Goal: Information Seeking & Learning: Compare options

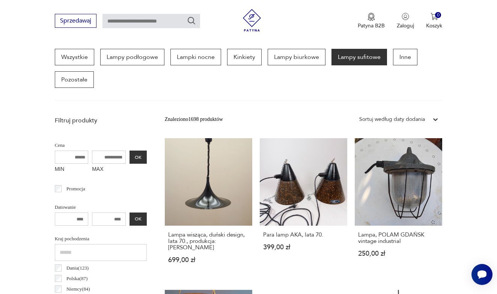
click at [434, 114] on div at bounding box center [436, 120] width 14 height 14
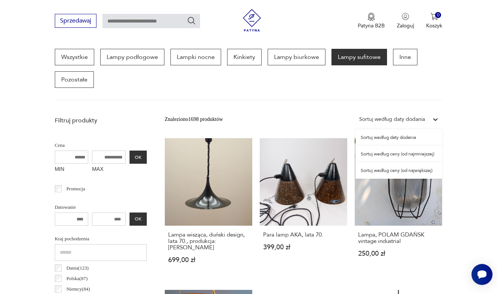
click at [394, 170] on div "Sortuj według ceny (od największej)" at bounding box center [399, 170] width 87 height 17
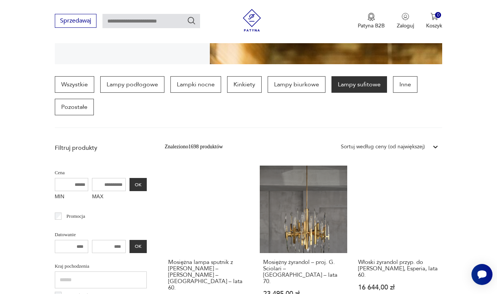
scroll to position [173, 0]
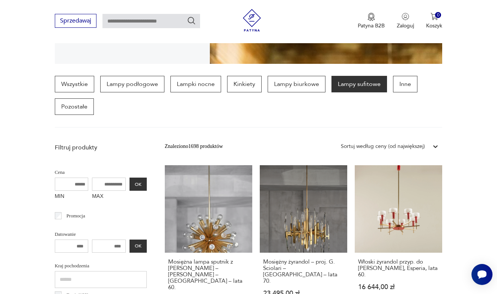
click at [98, 183] on input "MAX" at bounding box center [109, 184] width 34 height 13
type input "****"
click at [116, 177] on div "Cena MIN MAX **** OK" at bounding box center [101, 185] width 92 height 36
click at [130, 184] on button "OK" at bounding box center [138, 184] width 17 height 13
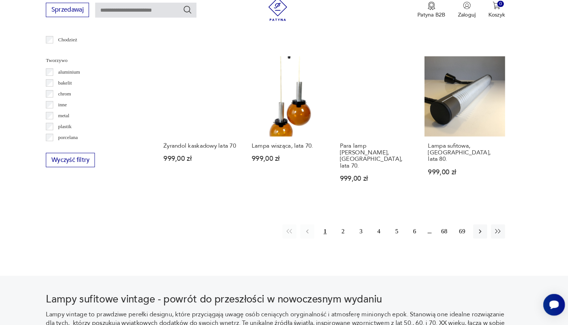
scroll to position [684, 0]
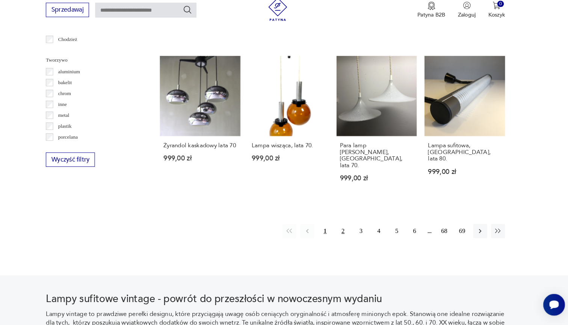
click at [342, 229] on button "2" at bounding box center [349, 235] width 14 height 14
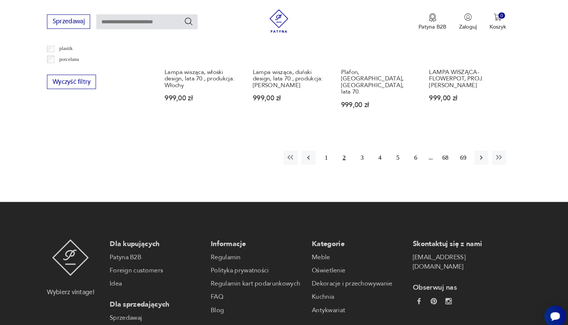
scroll to position [755, 0]
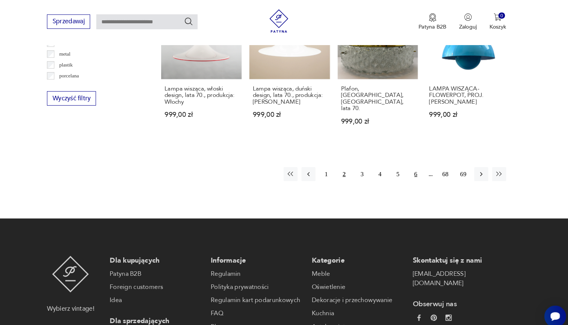
click at [412, 169] on button "6" at bounding box center [419, 168] width 14 height 14
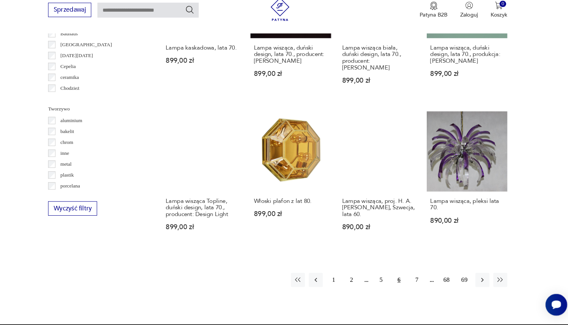
scroll to position [638, 0]
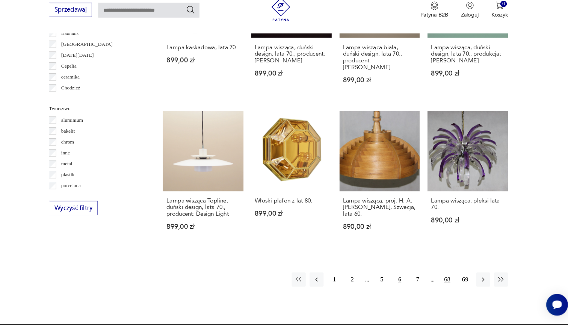
click at [440, 279] on button "68" at bounding box center [447, 281] width 14 height 14
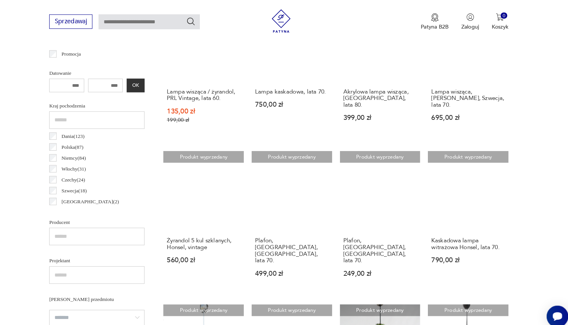
scroll to position [314, 0]
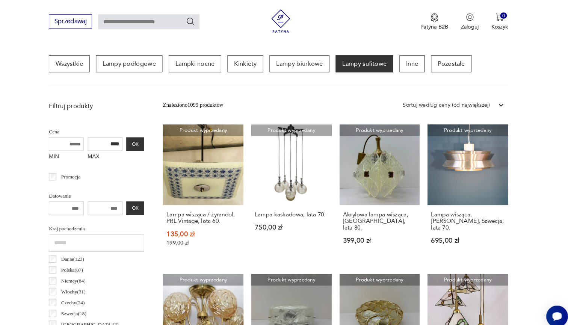
scroll to position [176, 0]
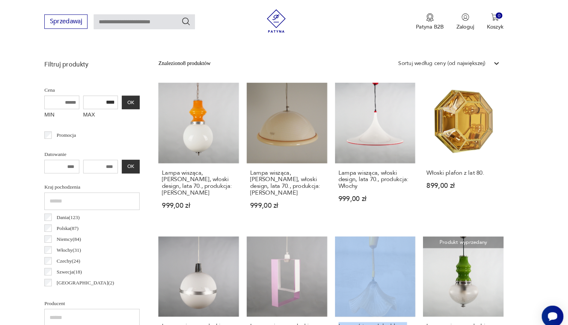
scroll to position [523, 0]
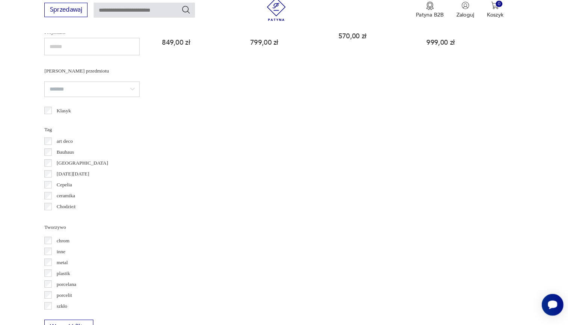
click at [497, 180] on section "Filtruj produkty Cena MIN MAX **** OK Promocja Datowanie OK Kraj pochodzenia Da…" at bounding box center [284, 68] width 568 height 603
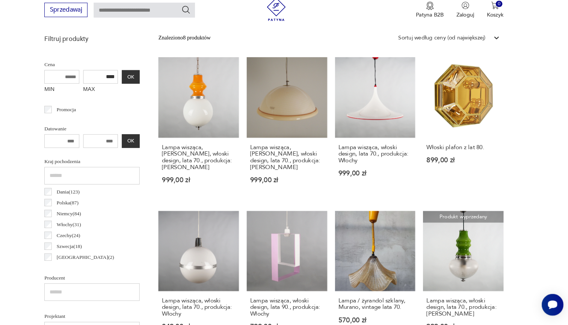
scroll to position [258, 0]
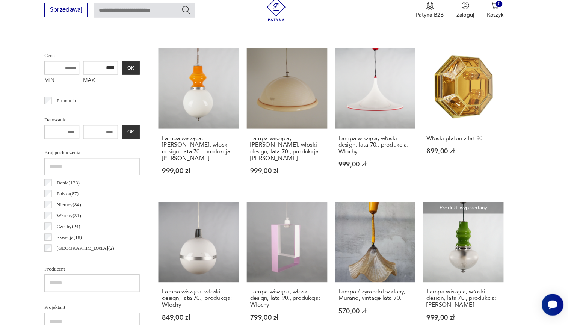
click at [100, 70] on input "****" at bounding box center [117, 76] width 34 height 13
click at [137, 70] on button "OK" at bounding box center [145, 76] width 17 height 13
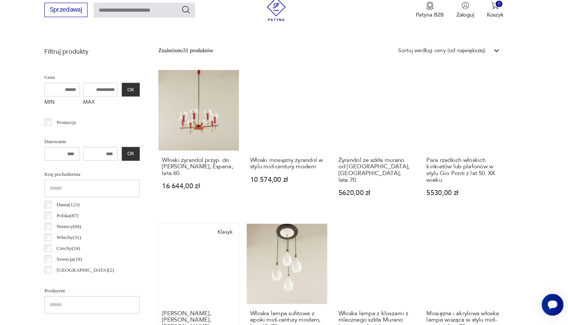
scroll to position [243, 0]
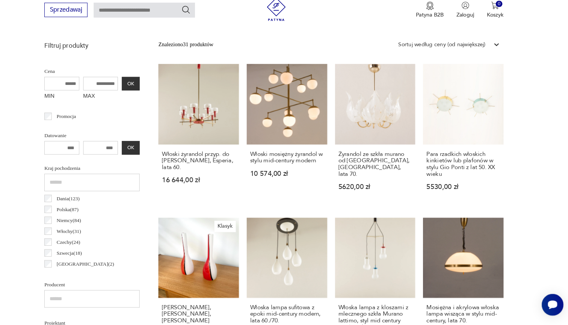
click at [100, 85] on input "MAX" at bounding box center [117, 91] width 34 height 13
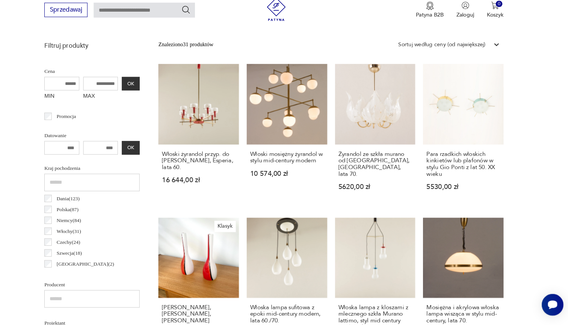
click at [100, 85] on input "MAX" at bounding box center [117, 91] width 34 height 13
type input "****"
click at [137, 85] on button "OK" at bounding box center [145, 91] width 17 height 13
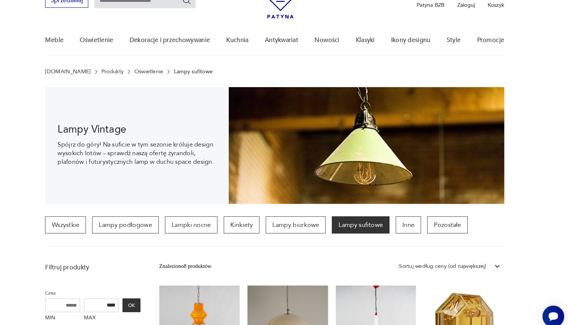
scroll to position [38, 0]
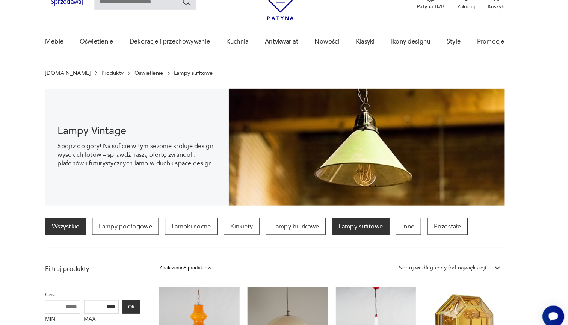
click at [68, 220] on link "Wszystkie" at bounding box center [81, 218] width 39 height 17
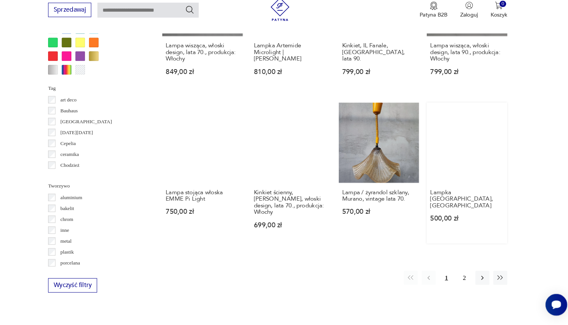
scroll to position [645, 0]
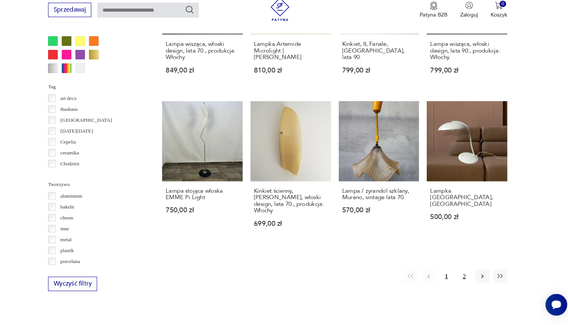
click at [457, 271] on button "2" at bounding box center [464, 278] width 14 height 14
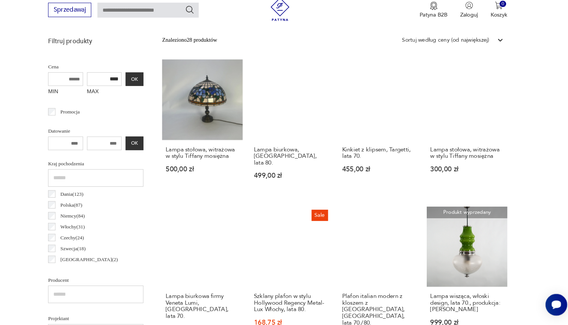
scroll to position [315, 0]
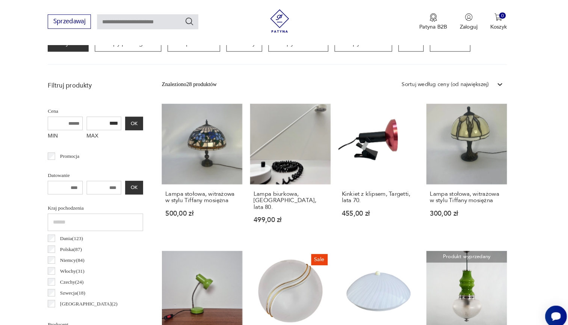
scroll to position [176, 0]
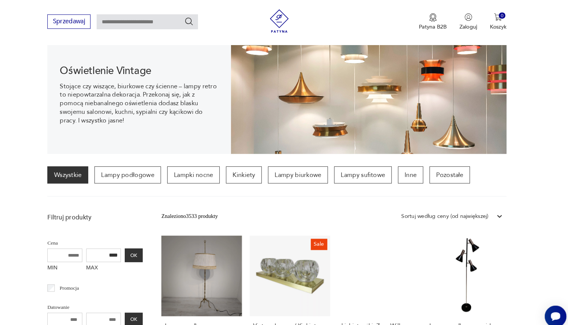
scroll to position [86, 0]
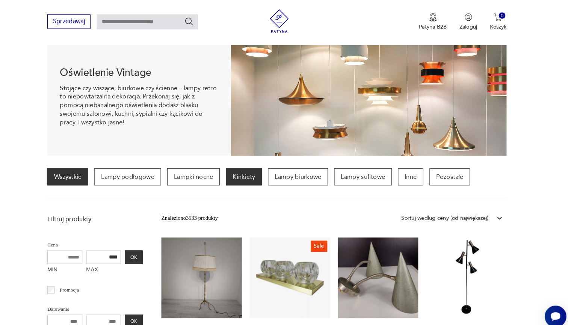
click at [241, 170] on p "Kinkiety" at bounding box center [252, 170] width 35 height 17
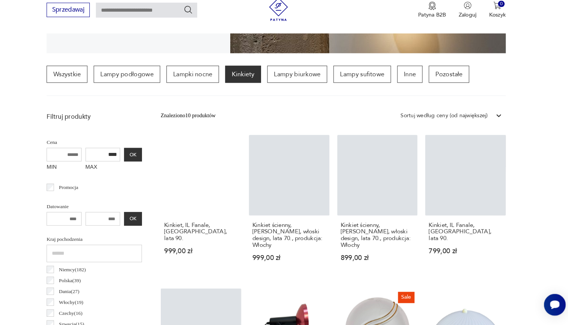
scroll to position [190, 0]
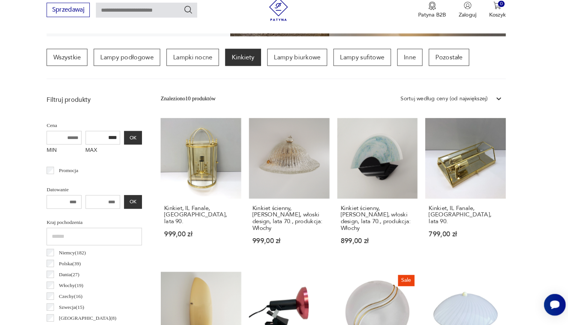
scroll to position [176, 0]
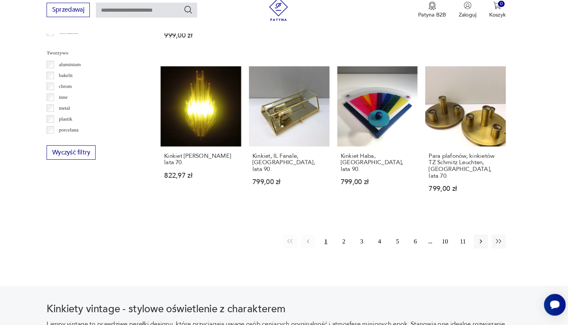
scroll to position [693, 0]
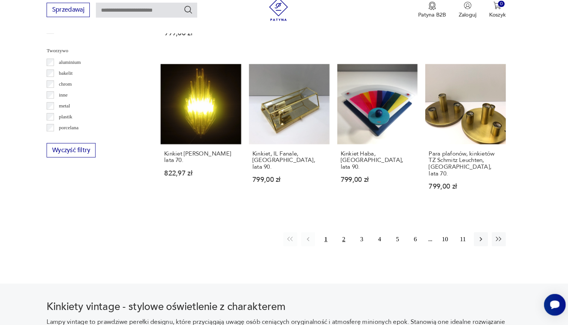
click at [342, 235] on button "2" at bounding box center [349, 242] width 14 height 14
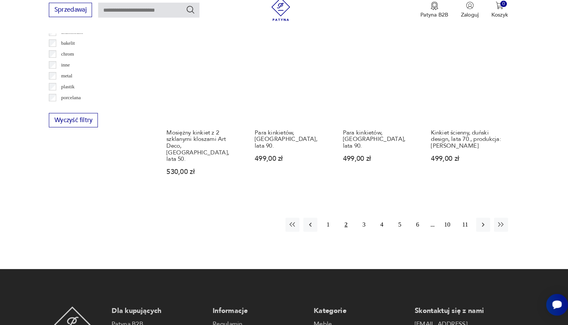
scroll to position [724, 0]
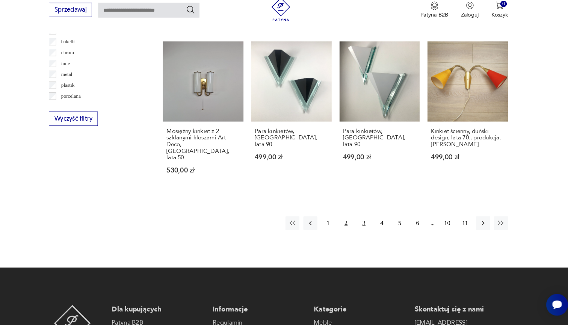
click at [360, 220] on button "3" at bounding box center [367, 227] width 14 height 14
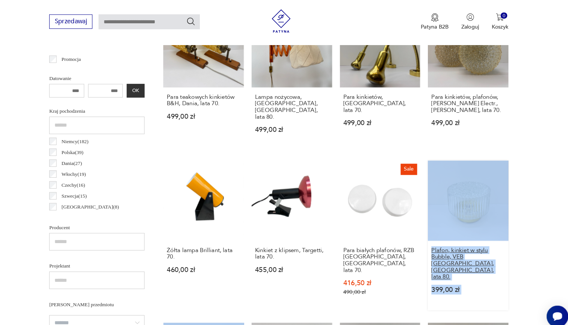
scroll to position [276, 0]
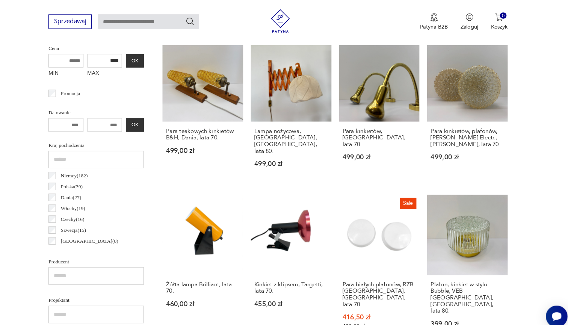
drag, startPoint x: 451, startPoint y: 109, endPoint x: 517, endPoint y: 154, distance: 79.6
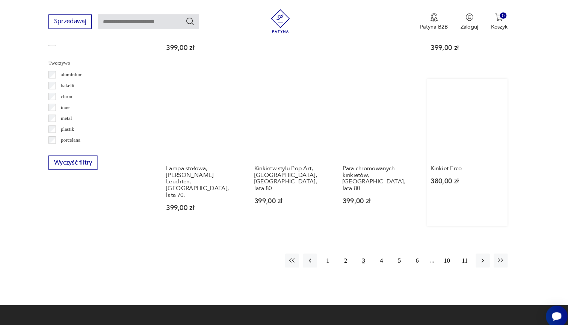
scroll to position [688, 0]
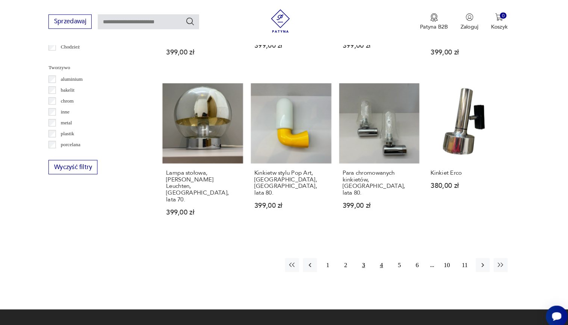
click at [377, 249] on button "4" at bounding box center [384, 256] width 14 height 14
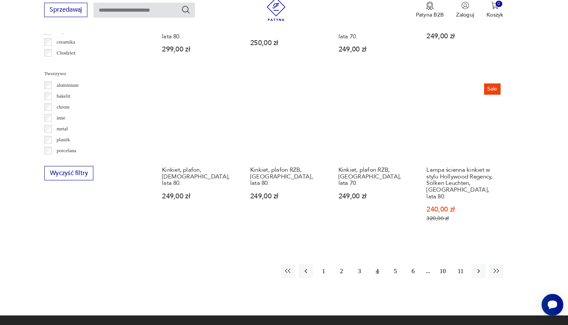
scroll to position [671, 0]
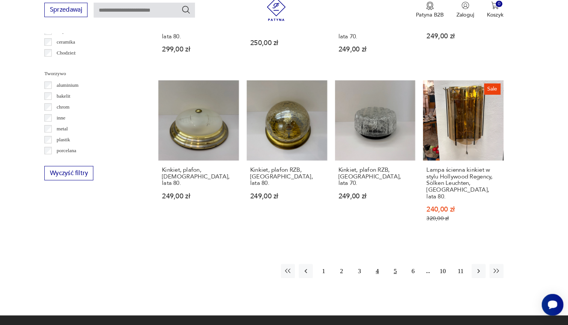
click at [394, 266] on button "5" at bounding box center [401, 273] width 14 height 14
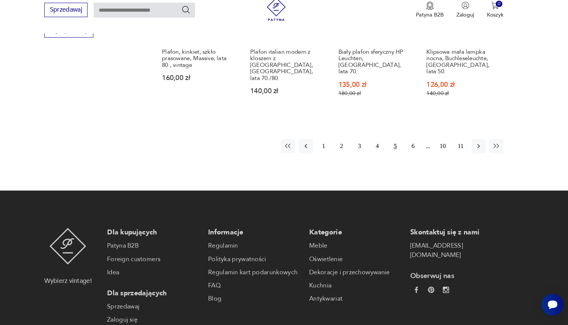
scroll to position [809, 0]
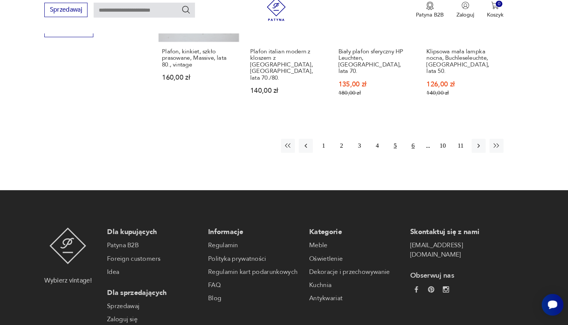
click at [412, 145] on button "6" at bounding box center [419, 152] width 14 height 14
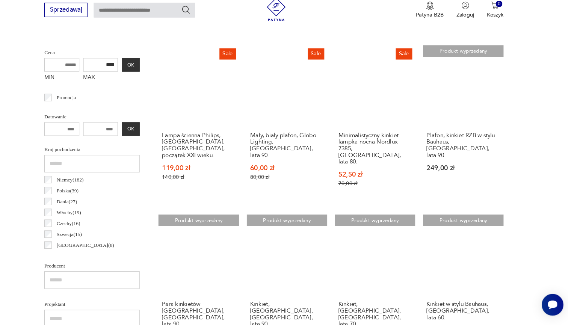
scroll to position [287, 0]
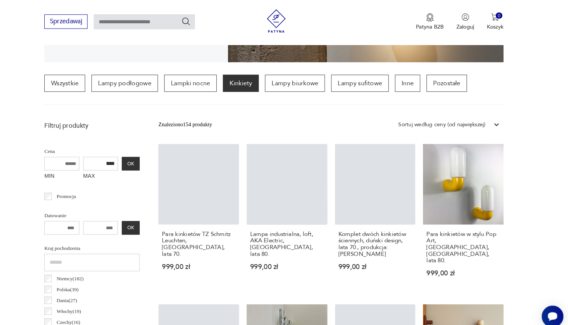
drag, startPoint x: 45, startPoint y: 167, endPoint x: 35, endPoint y: 180, distance: 17.1
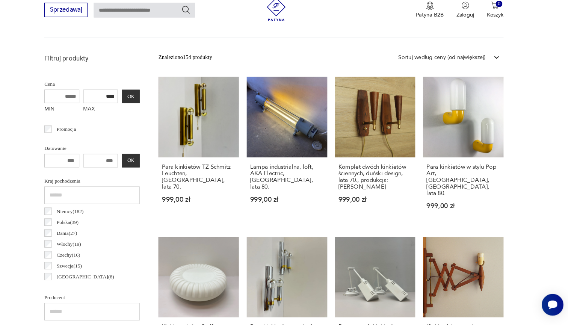
scroll to position [233, 0]
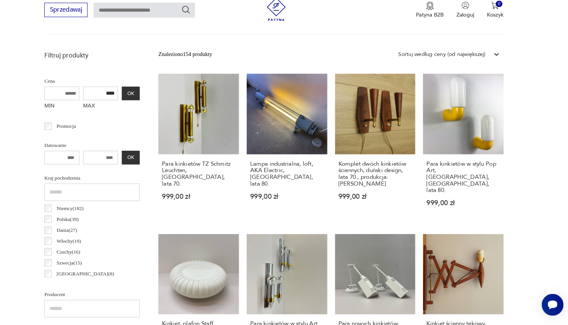
click at [62, 228] on div "Dania ( 27 )" at bounding box center [108, 233] width 92 height 11
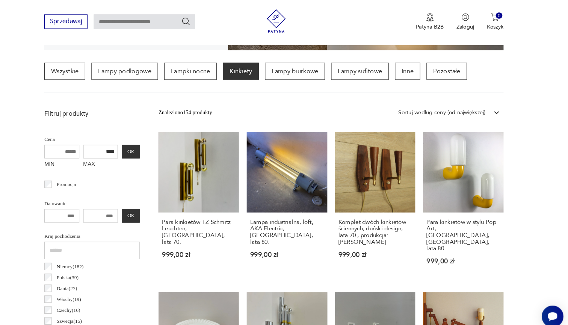
scroll to position [176, 0]
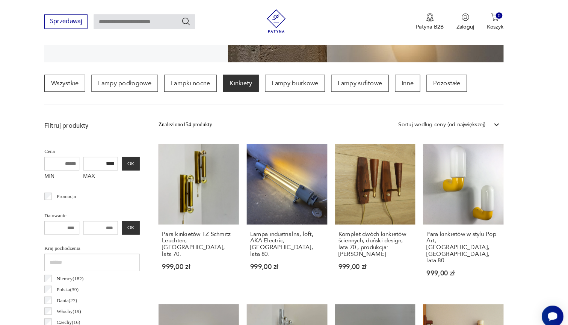
click at [62, 220] on input "number" at bounding box center [79, 219] width 34 height 13
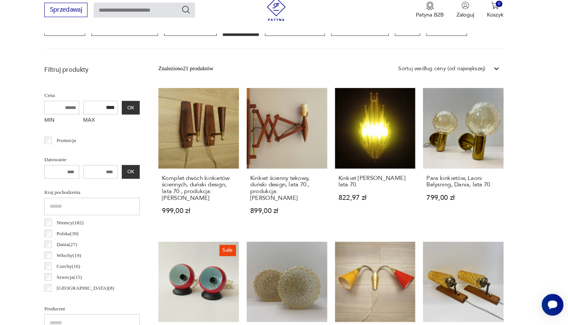
scroll to position [221, 0]
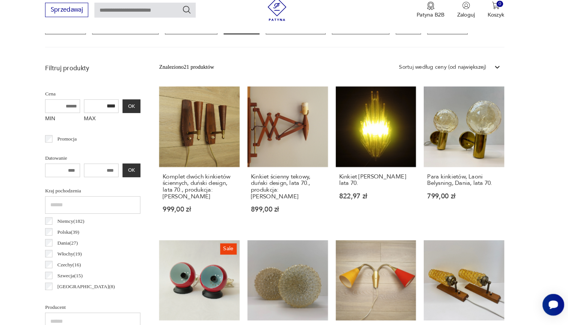
scroll to position [176, 0]
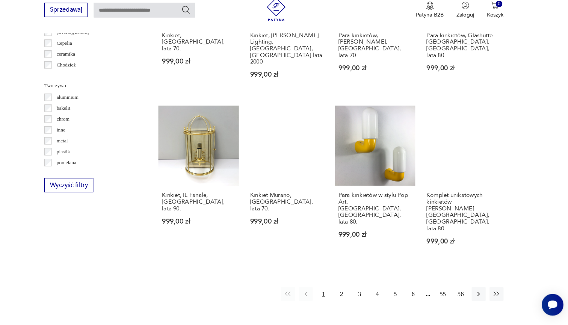
scroll to position [662, 0]
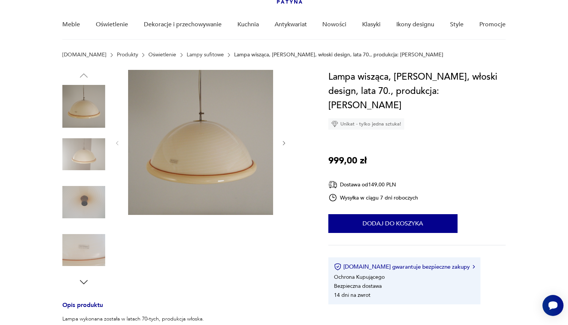
scroll to position [55, 0]
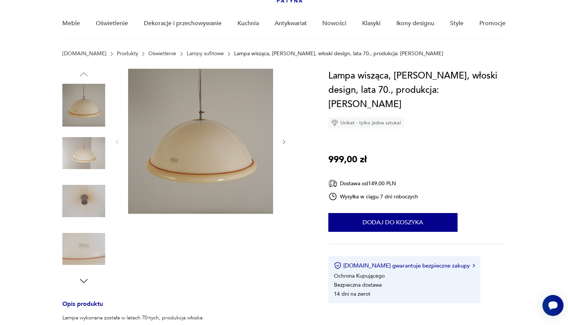
click at [92, 164] on img at bounding box center [83, 153] width 43 height 43
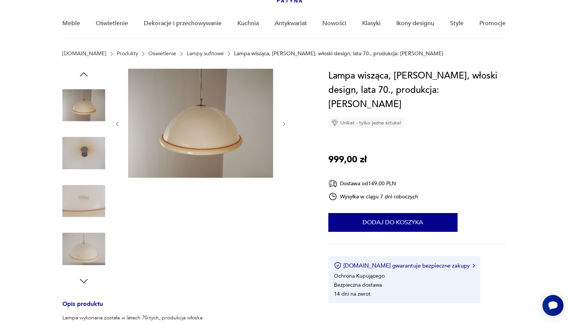
click at [86, 166] on img at bounding box center [83, 153] width 43 height 43
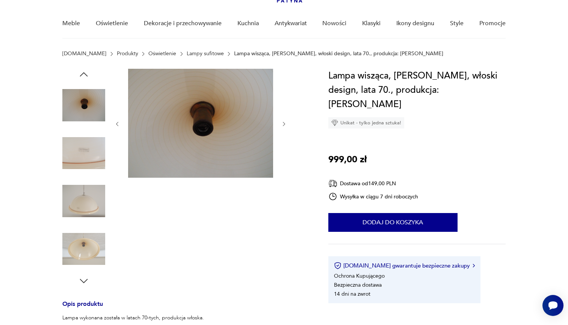
click at [84, 158] on img at bounding box center [83, 153] width 43 height 43
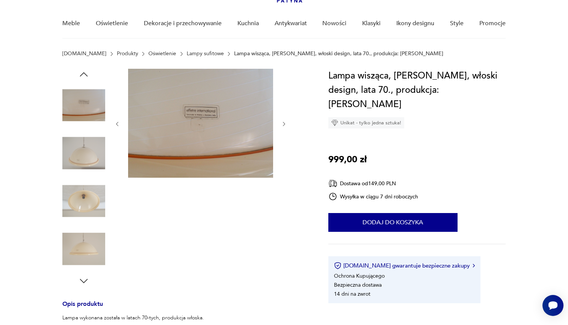
click at [81, 190] on img at bounding box center [83, 200] width 43 height 43
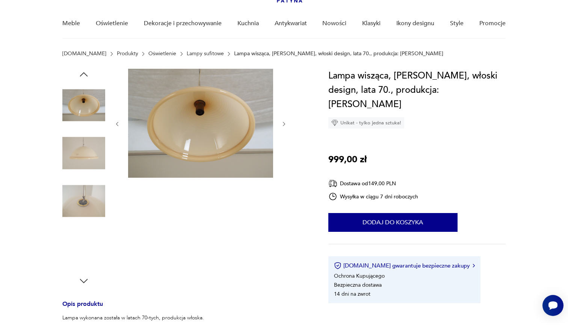
click at [81, 190] on img at bounding box center [83, 200] width 43 height 43
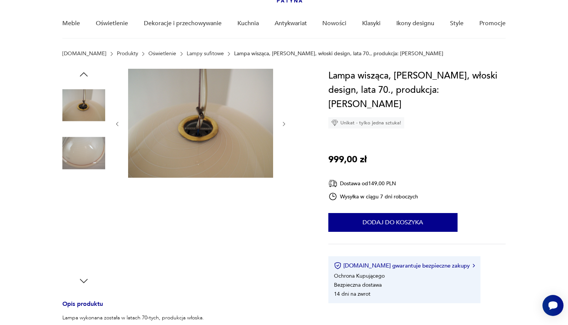
click at [81, 190] on img at bounding box center [83, 200] width 43 height 43
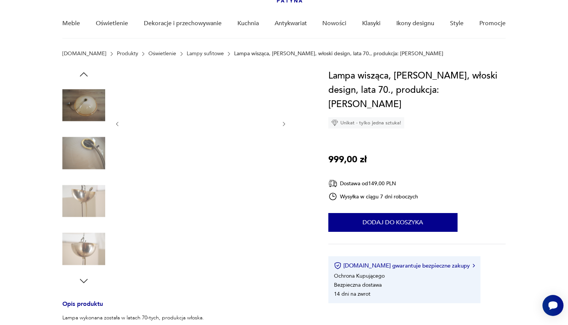
click at [81, 190] on img at bounding box center [83, 200] width 43 height 43
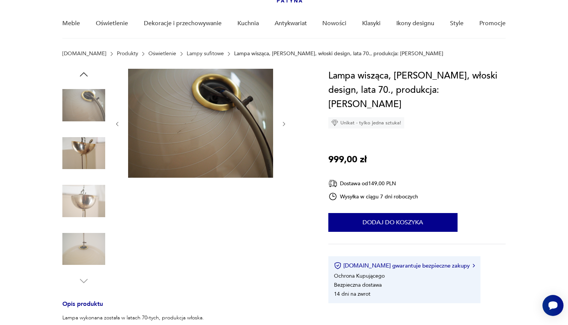
click at [84, 201] on img at bounding box center [83, 200] width 43 height 43
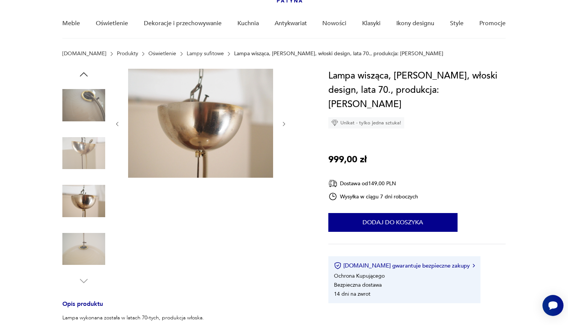
click at [94, 250] on img at bounding box center [83, 249] width 43 height 43
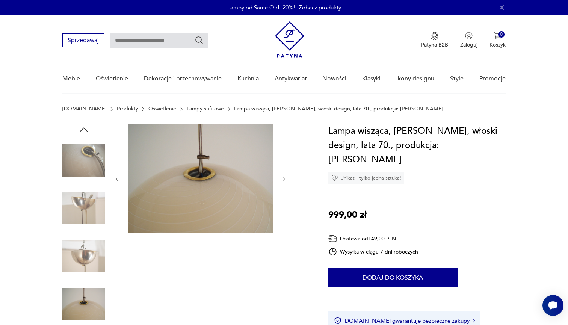
scroll to position [0, 0]
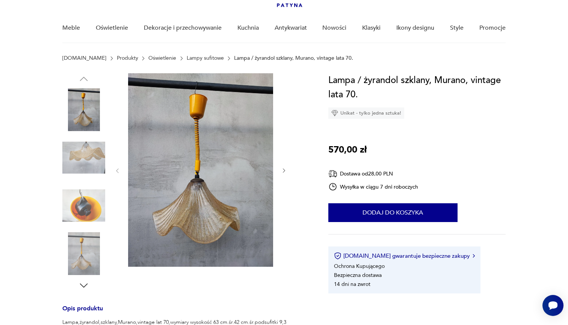
scroll to position [68, 0]
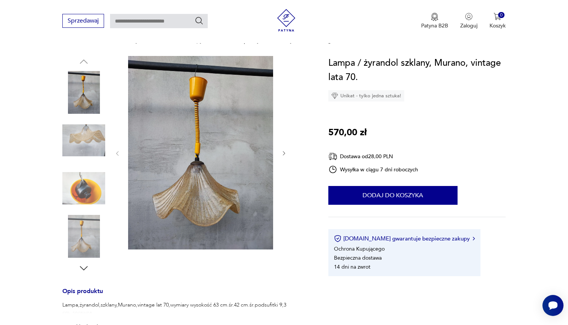
click at [84, 92] on img at bounding box center [83, 92] width 43 height 43
click at [86, 159] on img at bounding box center [83, 140] width 43 height 43
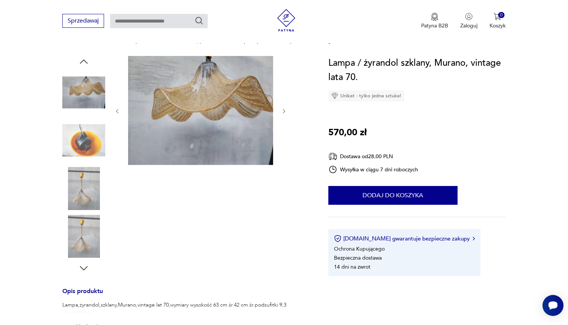
click at [82, 134] on img at bounding box center [83, 140] width 43 height 43
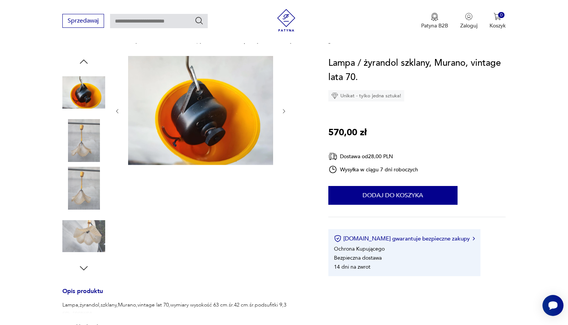
click at [78, 155] on img at bounding box center [83, 140] width 43 height 43
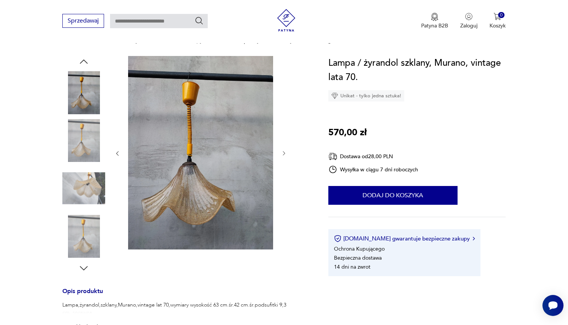
click at [81, 182] on img at bounding box center [83, 188] width 43 height 43
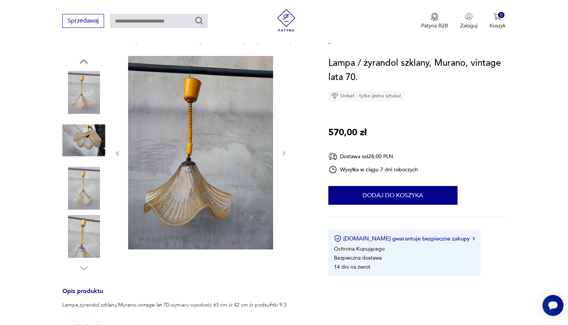
click at [83, 189] on img at bounding box center [83, 188] width 43 height 43
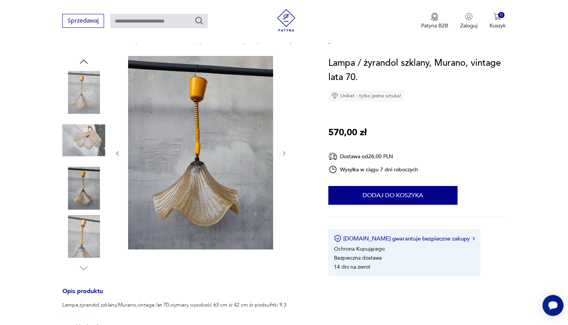
click at [84, 222] on img at bounding box center [83, 236] width 43 height 43
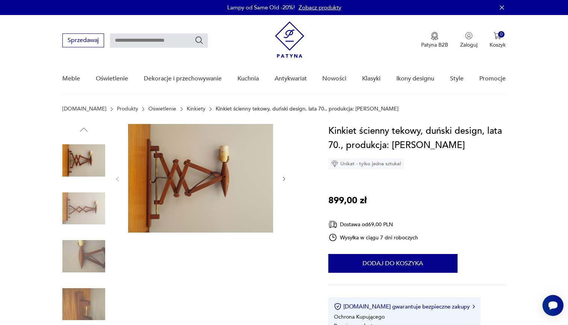
click at [88, 161] on img at bounding box center [83, 160] width 43 height 43
click at [87, 215] on img at bounding box center [83, 208] width 43 height 43
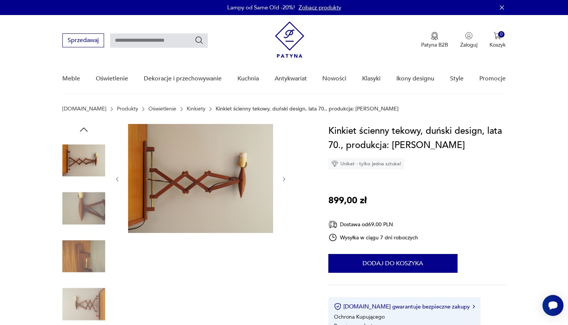
click at [86, 253] on img at bounding box center [83, 256] width 43 height 43
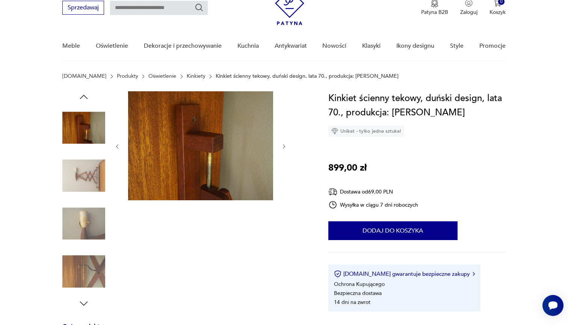
scroll to position [36, 0]
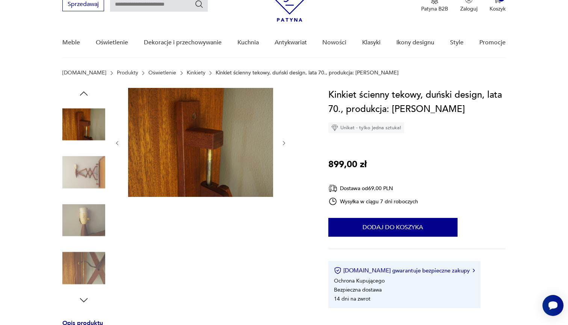
click at [90, 274] on img at bounding box center [83, 268] width 43 height 43
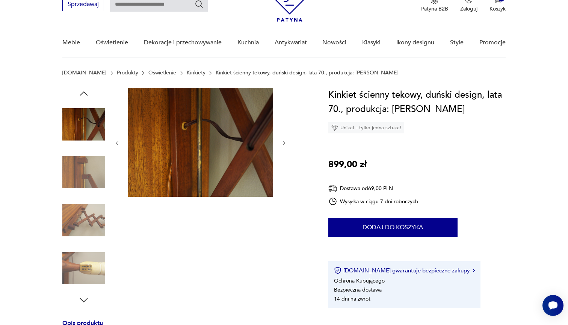
click at [85, 300] on icon "button" at bounding box center [83, 299] width 11 height 11
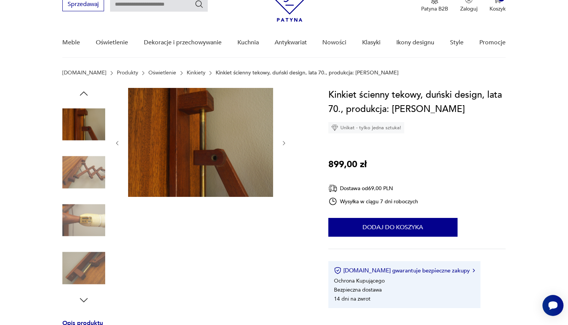
click at [85, 300] on icon "button" at bounding box center [83, 299] width 11 height 11
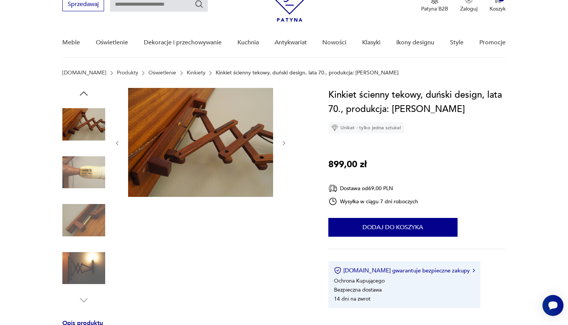
click at [84, 276] on img at bounding box center [83, 268] width 43 height 43
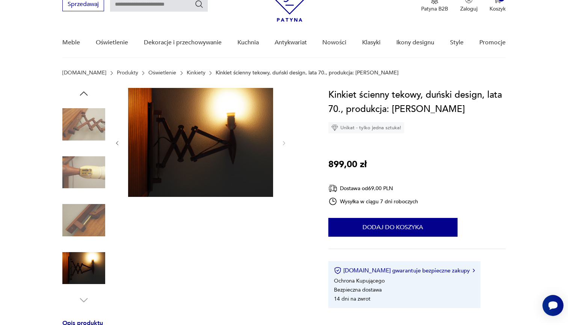
click at [98, 177] on img at bounding box center [83, 172] width 43 height 43
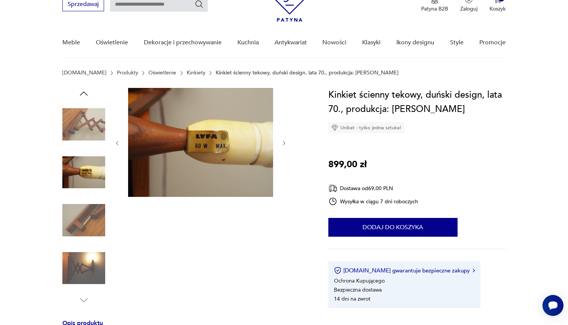
click at [89, 121] on img at bounding box center [83, 124] width 43 height 43
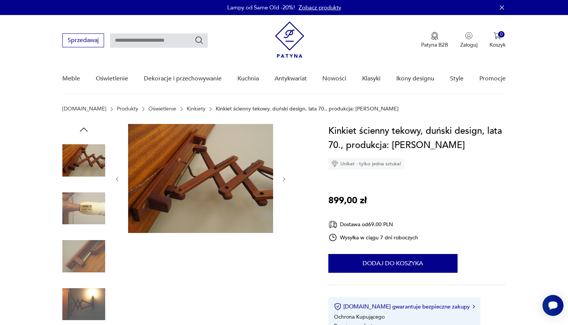
scroll to position [0, 0]
click at [80, 133] on icon "button" at bounding box center [83, 129] width 11 height 11
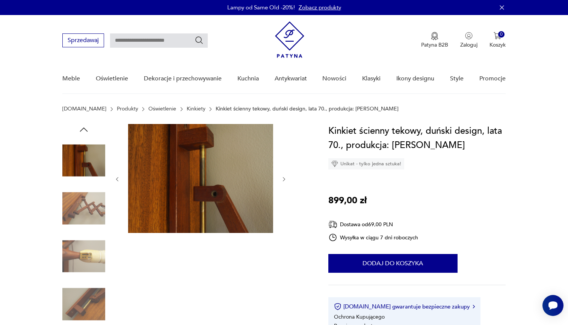
click at [81, 133] on icon "button" at bounding box center [83, 129] width 11 height 11
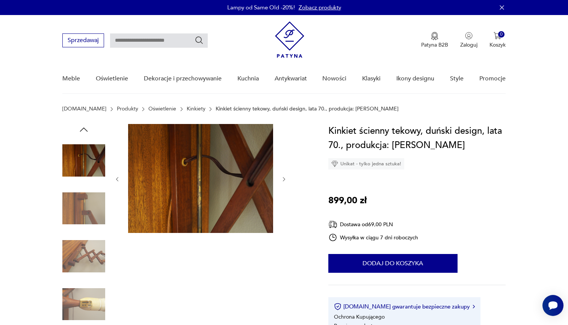
click at [81, 133] on icon "button" at bounding box center [83, 129] width 11 height 11
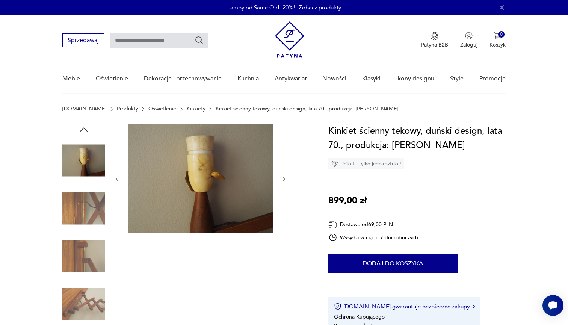
click at [81, 133] on icon "button" at bounding box center [83, 129] width 11 height 11
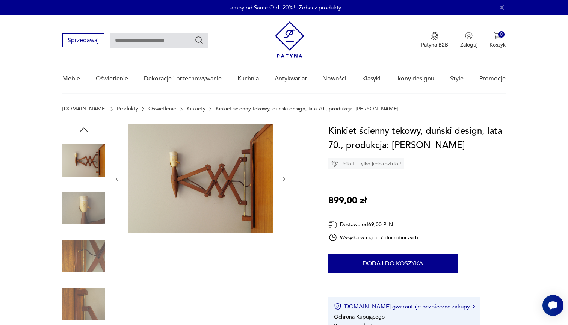
click at [89, 208] on img at bounding box center [83, 208] width 43 height 43
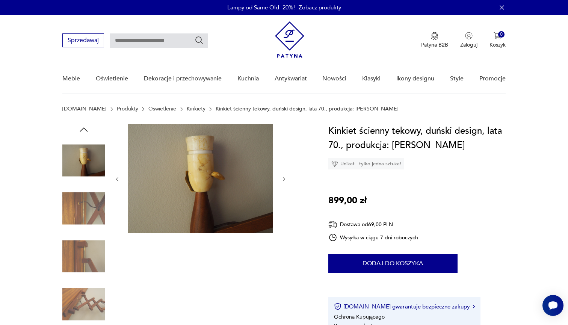
click at [205, 169] on img at bounding box center [200, 178] width 145 height 109
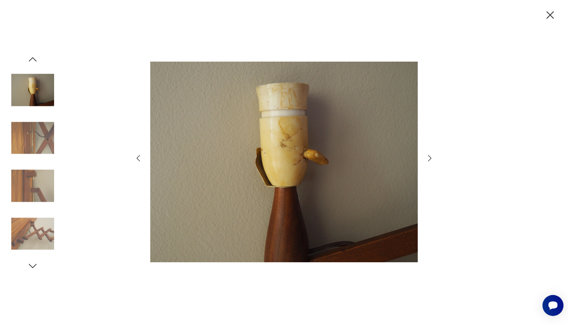
click at [550, 15] on icon "button" at bounding box center [550, 15] width 8 height 8
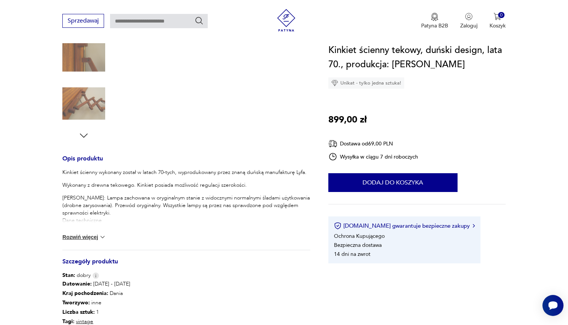
scroll to position [211, 0]
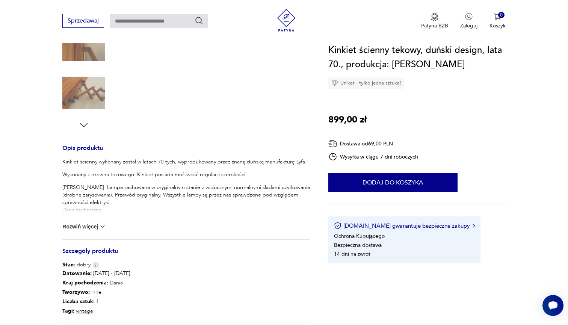
click at [97, 226] on button "Rozwiń więcej" at bounding box center [84, 227] width 44 height 8
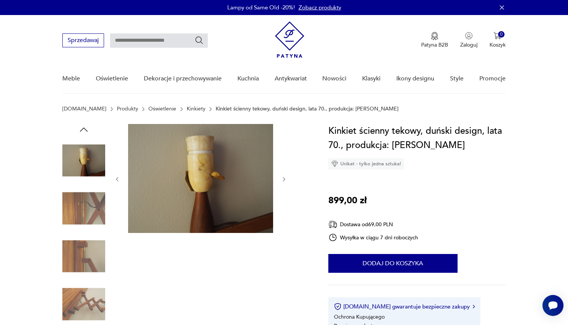
scroll to position [0, 0]
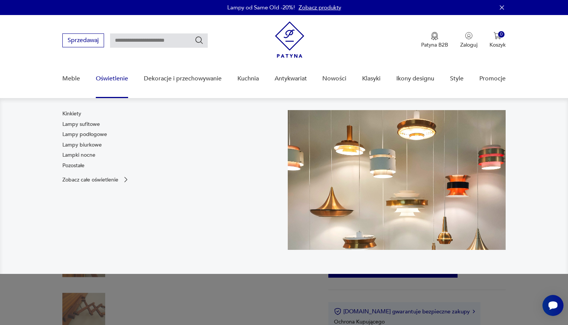
click at [112, 79] on link "Oświetlenie" at bounding box center [112, 78] width 32 height 29
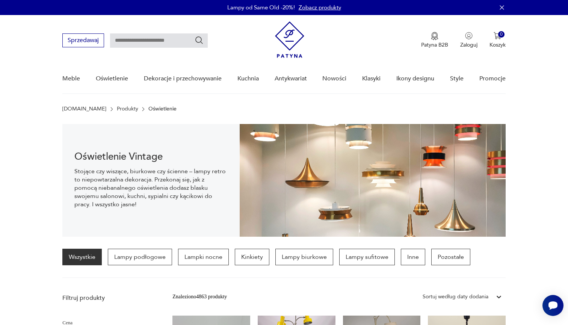
click at [129, 41] on input "text" at bounding box center [159, 40] width 98 height 14
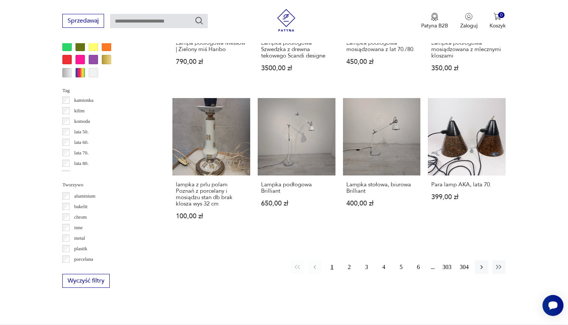
scroll to position [650, 0]
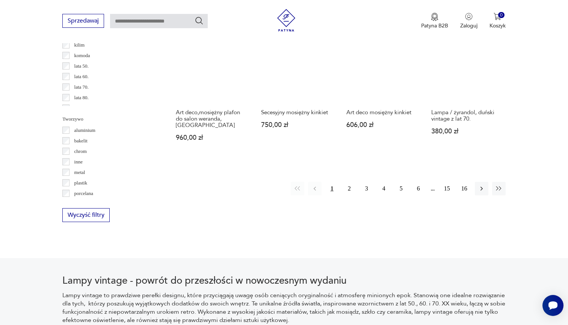
scroll to position [712, 0]
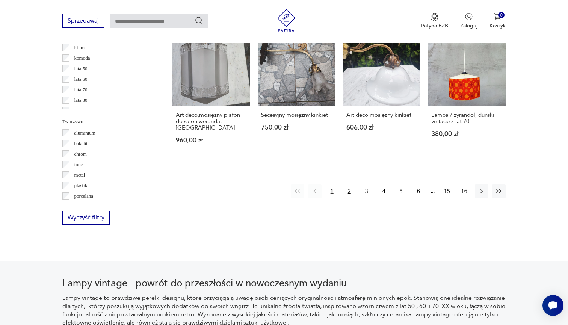
click at [350, 198] on button "2" at bounding box center [349, 191] width 14 height 14
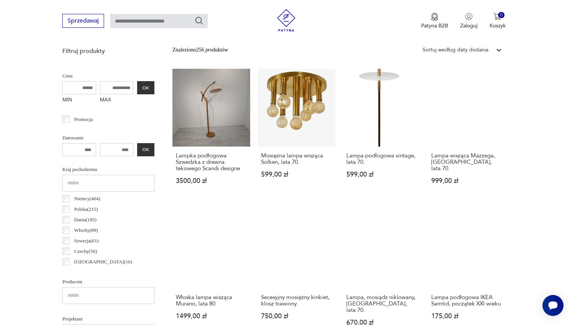
scroll to position [177, 0]
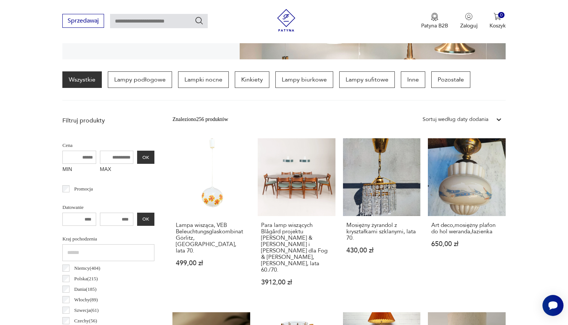
click at [155, 23] on input "text" at bounding box center [159, 21] width 98 height 14
type input "*"
type input "**********"
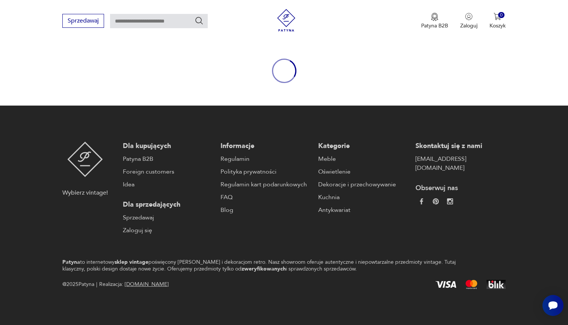
type input "**********"
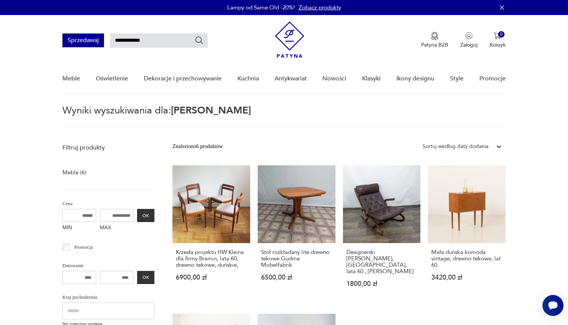
drag, startPoint x: 158, startPoint y: 39, endPoint x: 91, endPoint y: 39, distance: 66.5
click at [91, 39] on div "**********" at bounding box center [134, 40] width 145 height 14
type input "******"
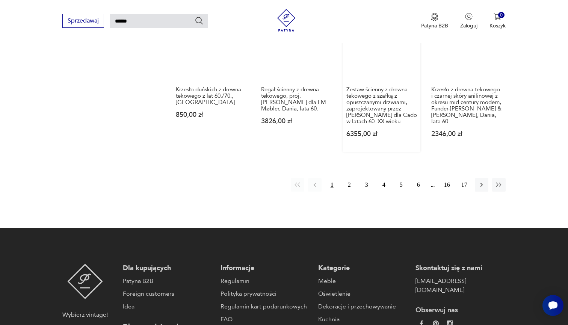
scroll to position [630, 0]
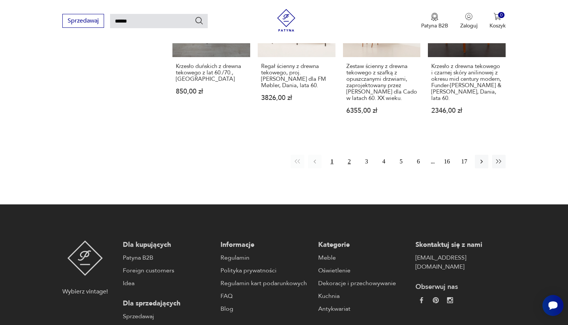
click at [349, 168] on button "2" at bounding box center [349, 162] width 14 height 14
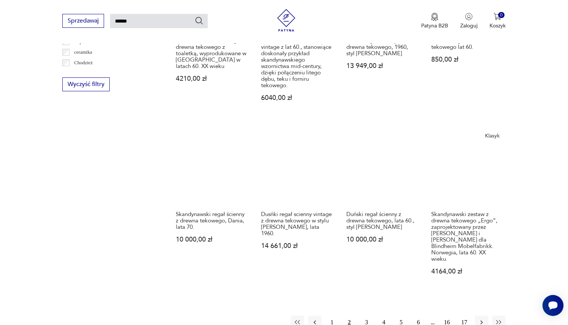
scroll to position [584, 0]
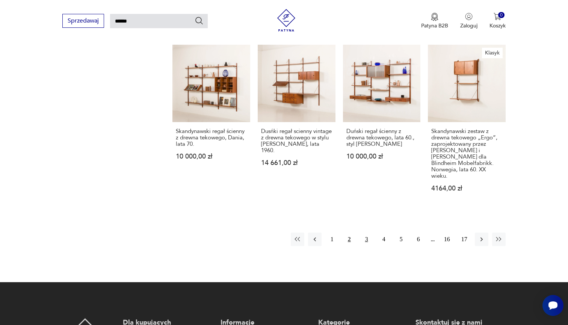
click at [367, 240] on button "3" at bounding box center [367, 239] width 14 height 14
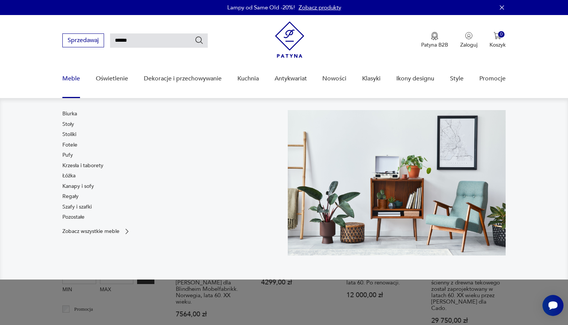
click at [66, 79] on link "Meble" at bounding box center [71, 78] width 18 height 29
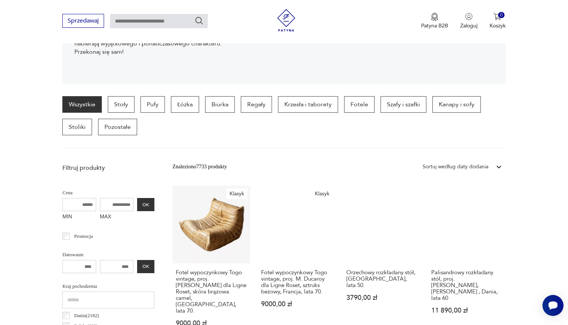
scroll to position [154, 0]
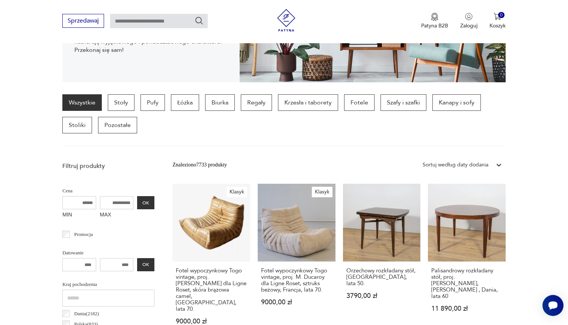
click at [492, 163] on div "Sortuj według daty dodania" at bounding box center [455, 165] width 73 height 10
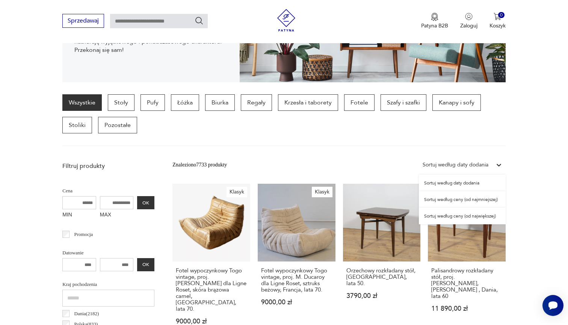
click at [486, 212] on div "Sortuj według ceny (od największej)" at bounding box center [462, 216] width 87 height 17
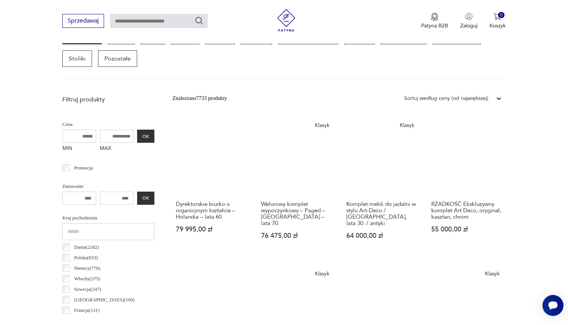
scroll to position [220, 0]
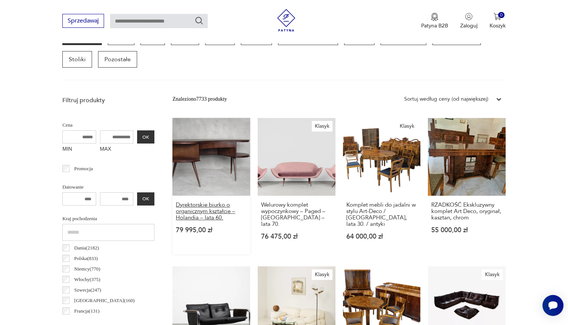
click at [184, 217] on h3 "Dyrektorskie biurko o organicznym kształcie – Holandia – lata 60." at bounding box center [211, 211] width 71 height 19
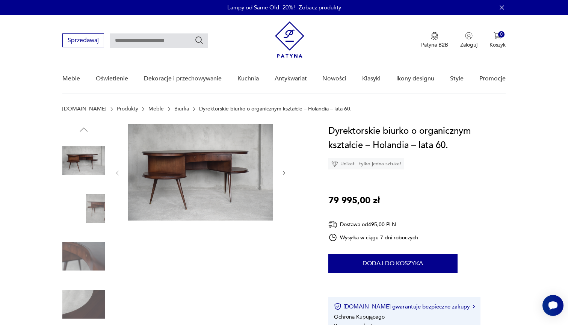
click at [196, 169] on img at bounding box center [200, 172] width 145 height 97
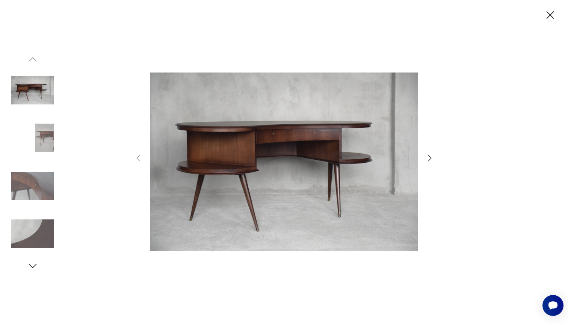
click at [429, 157] on icon "button" at bounding box center [429, 158] width 9 height 9
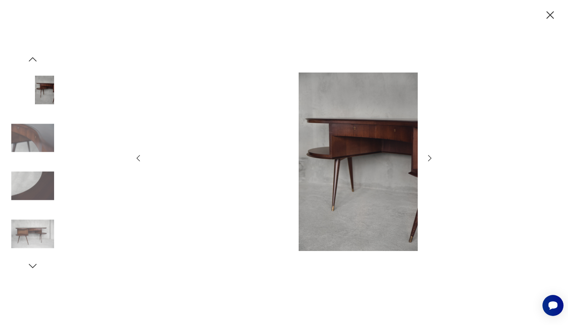
click at [429, 157] on icon "button" at bounding box center [429, 158] width 9 height 9
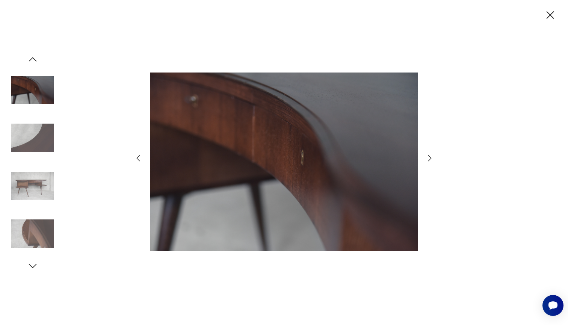
click at [429, 157] on icon "button" at bounding box center [429, 158] width 9 height 9
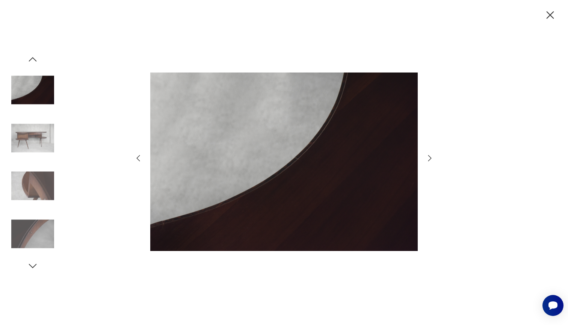
click at [429, 157] on icon "button" at bounding box center [429, 158] width 9 height 9
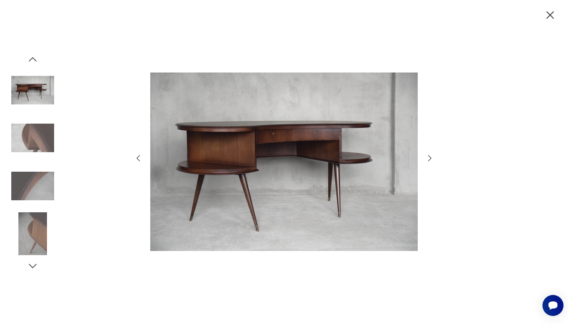
click at [429, 157] on icon "button" at bounding box center [429, 158] width 9 height 9
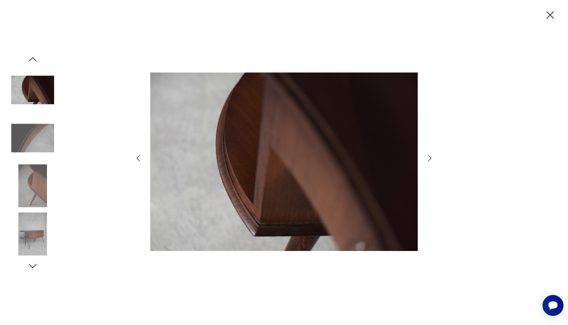
click at [430, 157] on icon "button" at bounding box center [429, 158] width 3 height 6
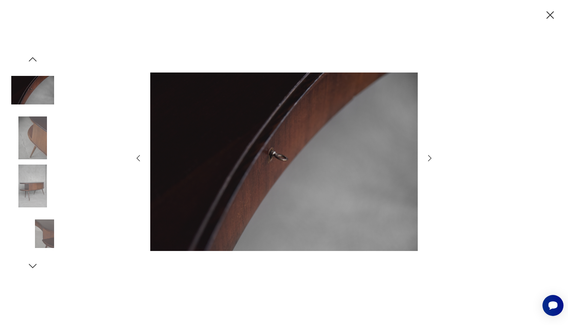
click at [430, 157] on icon "button" at bounding box center [429, 158] width 3 height 6
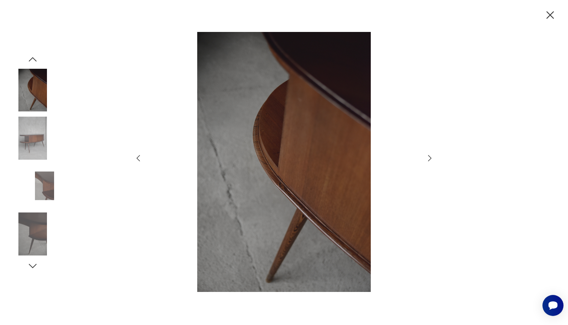
click at [430, 157] on icon "button" at bounding box center [429, 158] width 3 height 6
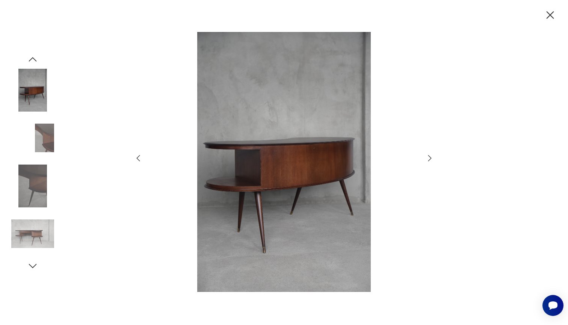
click at [430, 157] on icon "button" at bounding box center [429, 158] width 3 height 6
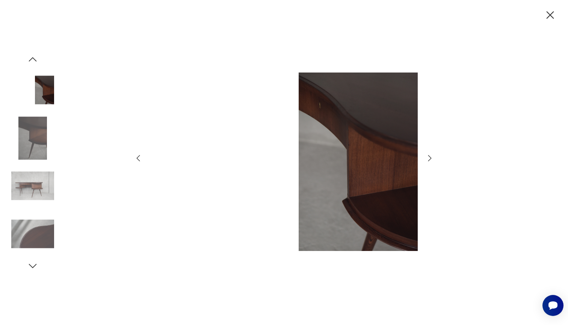
click at [430, 157] on icon "button" at bounding box center [429, 158] width 3 height 6
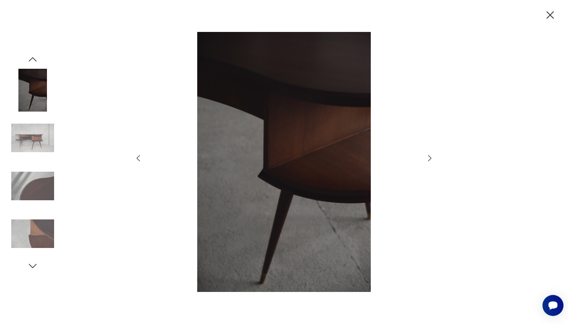
click at [430, 157] on icon "button" at bounding box center [429, 158] width 3 height 6
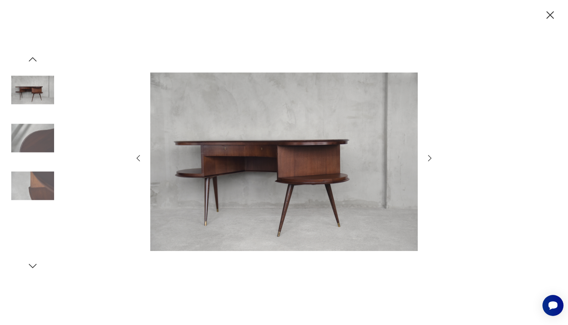
click at [430, 157] on icon "button" at bounding box center [429, 158] width 3 height 6
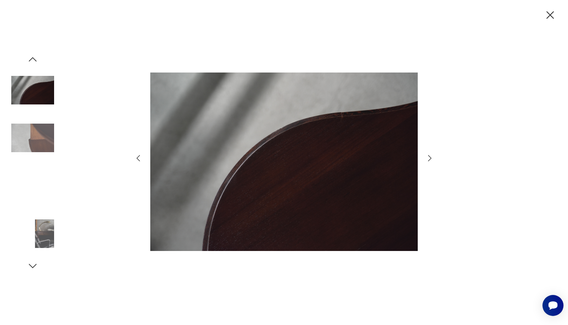
click at [430, 157] on icon "button" at bounding box center [429, 158] width 3 height 6
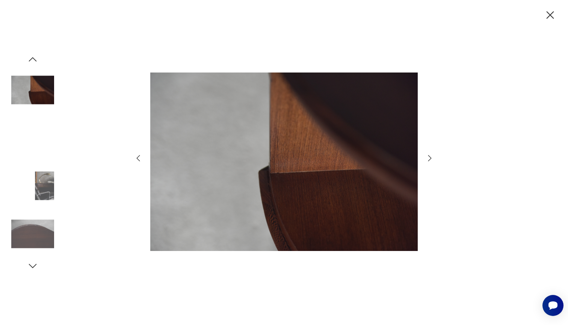
click at [430, 157] on icon "button" at bounding box center [429, 158] width 3 height 6
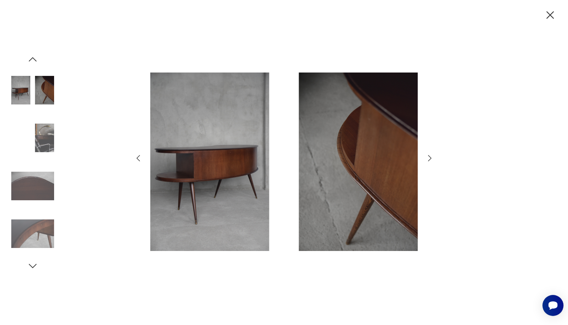
click at [430, 157] on icon "button" at bounding box center [429, 158] width 3 height 6
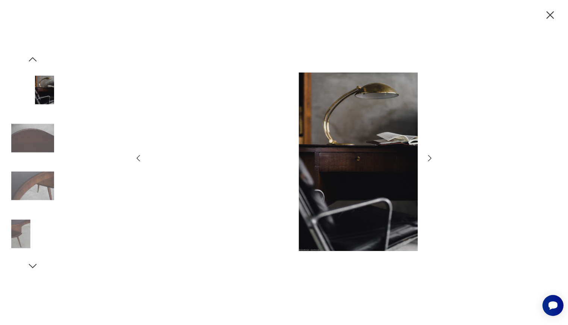
click at [430, 157] on icon "button" at bounding box center [429, 158] width 3 height 6
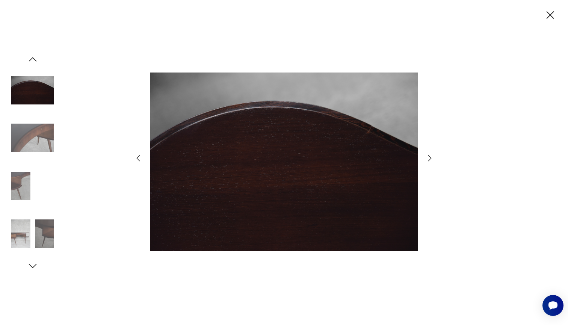
click at [430, 157] on icon "button" at bounding box center [429, 158] width 3 height 6
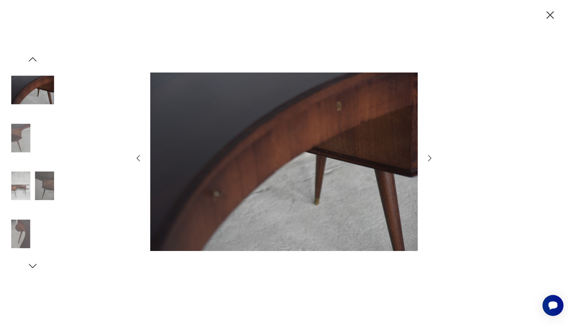
click at [430, 157] on icon "button" at bounding box center [429, 158] width 3 height 6
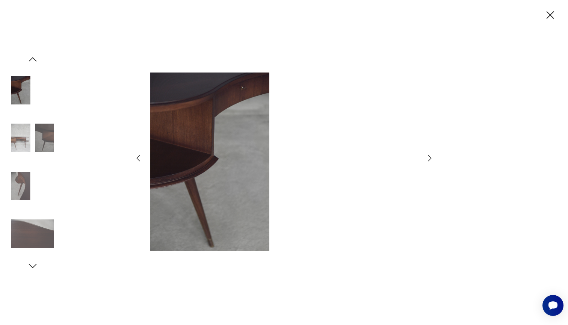
click at [430, 154] on icon "button" at bounding box center [429, 158] width 9 height 9
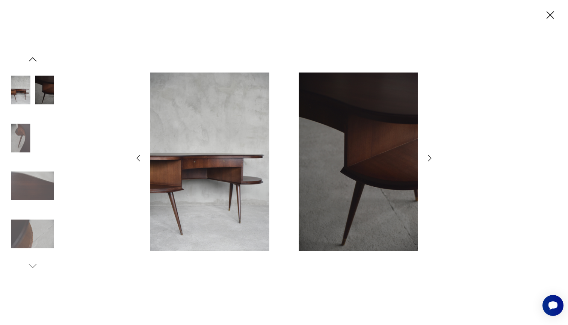
click at [431, 155] on icon "button" at bounding box center [429, 158] width 9 height 9
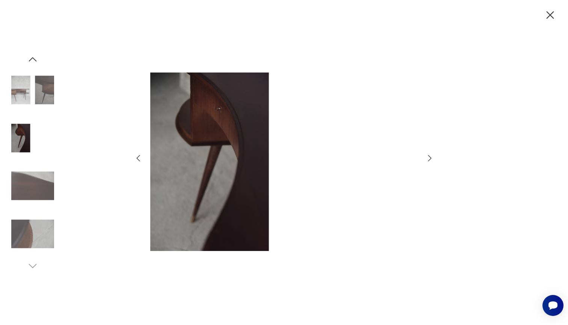
click at [431, 155] on icon "button" at bounding box center [429, 158] width 9 height 9
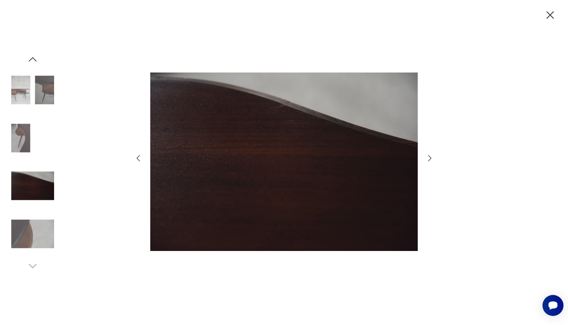
click at [431, 155] on icon "button" at bounding box center [429, 158] width 9 height 9
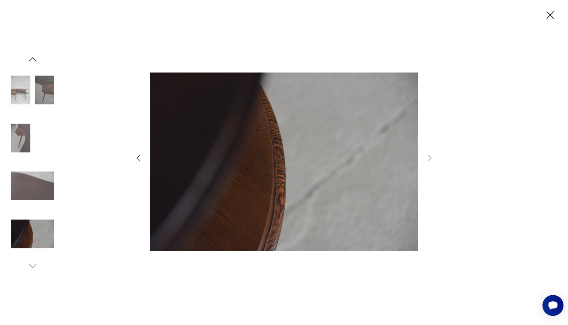
click at [137, 153] on div at bounding box center [284, 162] width 300 height 261
click at [134, 160] on icon "button" at bounding box center [138, 158] width 9 height 9
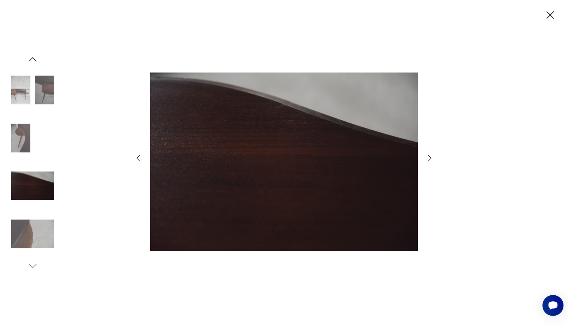
click at [444, 163] on div at bounding box center [284, 162] width 568 height 325
click at [428, 159] on icon "button" at bounding box center [429, 158] width 9 height 9
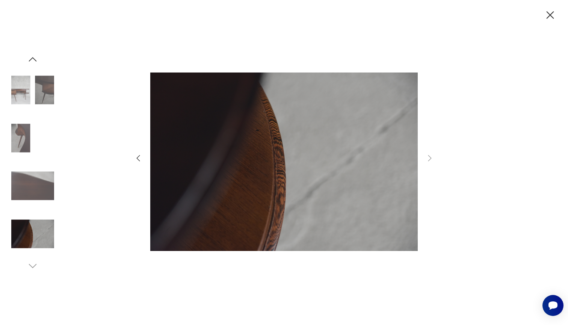
click at [548, 14] on icon "button" at bounding box center [550, 15] width 8 height 8
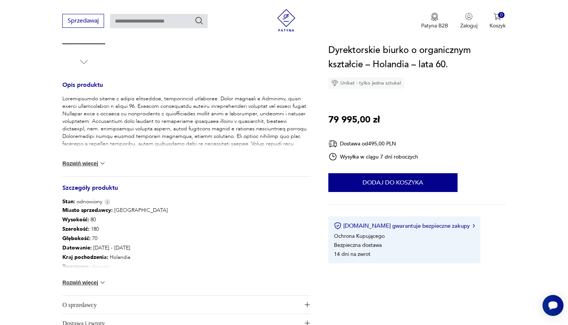
scroll to position [296, 0]
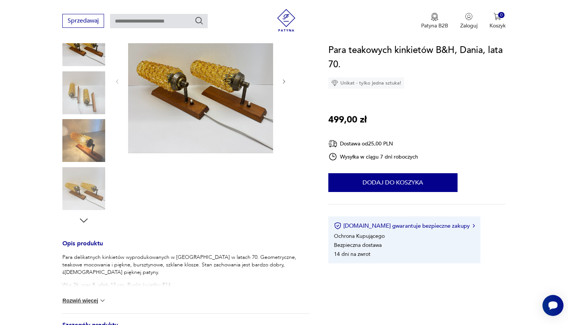
scroll to position [119, 0]
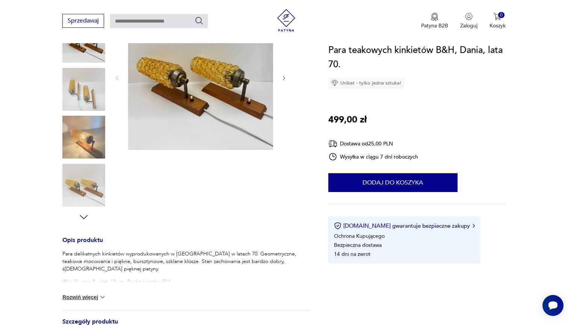
click at [87, 125] on img at bounding box center [83, 137] width 43 height 43
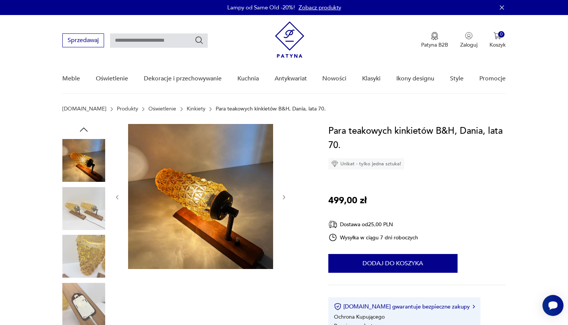
scroll to position [0, 0]
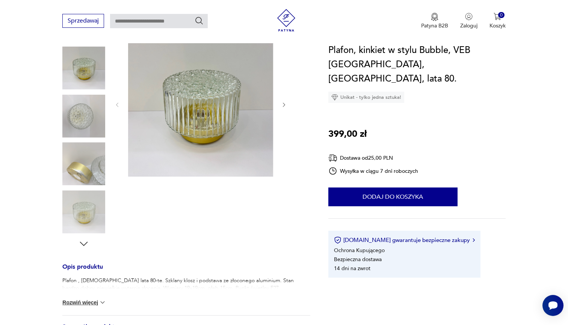
scroll to position [81, 0]
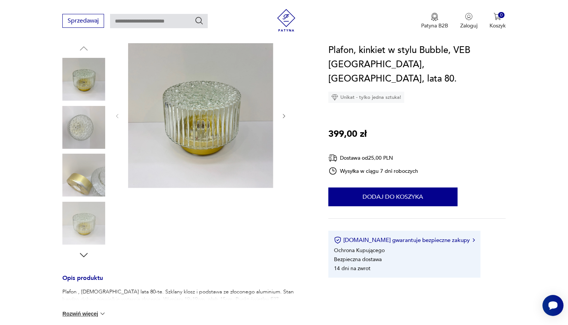
click at [89, 256] on icon "button" at bounding box center [83, 254] width 11 height 11
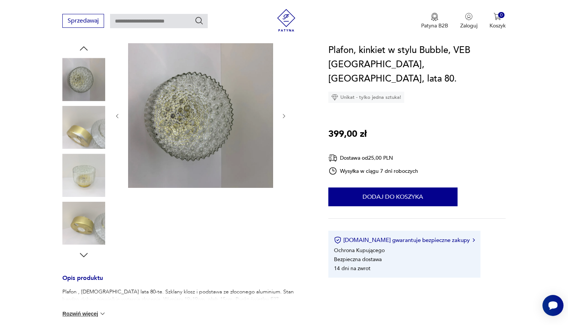
click at [89, 256] on icon "button" at bounding box center [83, 254] width 11 height 11
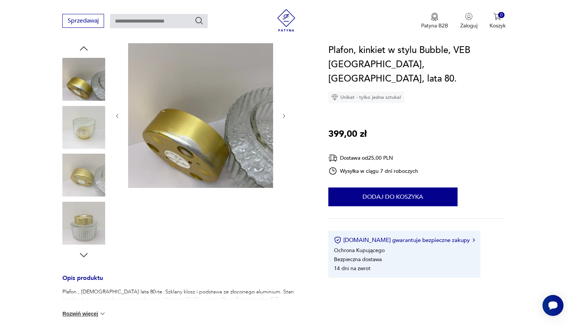
click at [89, 256] on icon "button" at bounding box center [83, 254] width 11 height 11
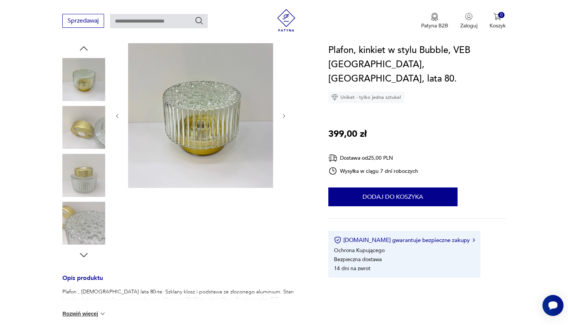
click at [89, 256] on icon "button" at bounding box center [83, 254] width 11 height 11
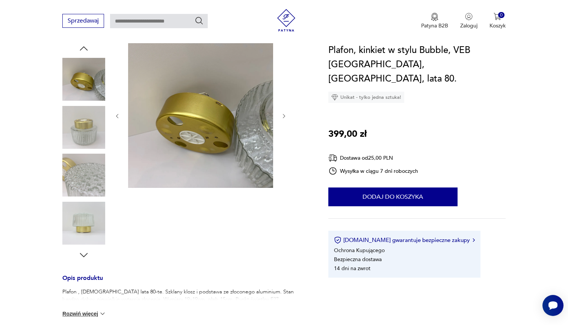
click at [89, 256] on icon "button" at bounding box center [83, 254] width 11 height 11
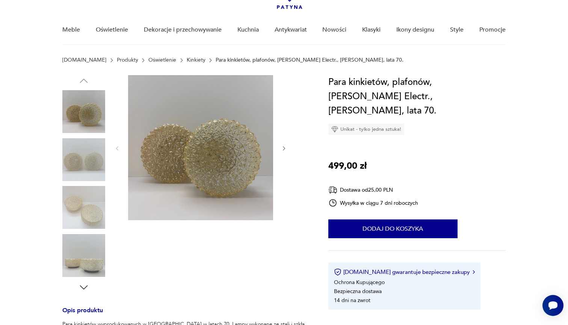
scroll to position [50, 0]
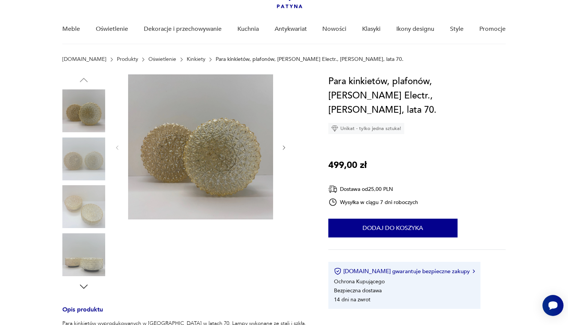
click at [84, 294] on div "Opis produktu Para kinkietów wyprodukowanych w [GEOGRAPHIC_DATA] w latach 70. L…" at bounding box center [186, 276] width 248 height 404
click at [84, 289] on icon "button" at bounding box center [83, 286] width 11 height 11
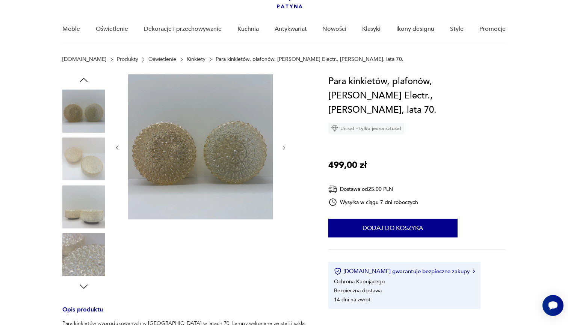
click at [84, 289] on icon "button" at bounding box center [83, 286] width 11 height 11
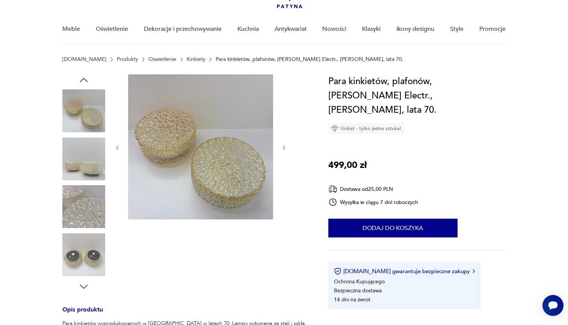
click at [84, 289] on icon "button" at bounding box center [83, 286] width 11 height 11
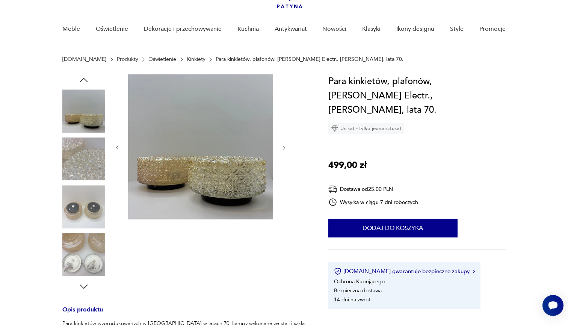
click at [84, 289] on icon "button" at bounding box center [83, 286] width 11 height 11
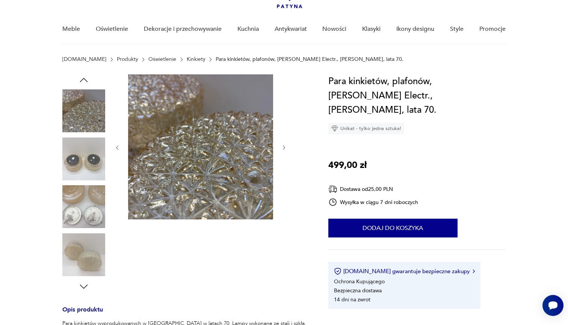
click at [84, 289] on icon "button" at bounding box center [83, 286] width 11 height 11
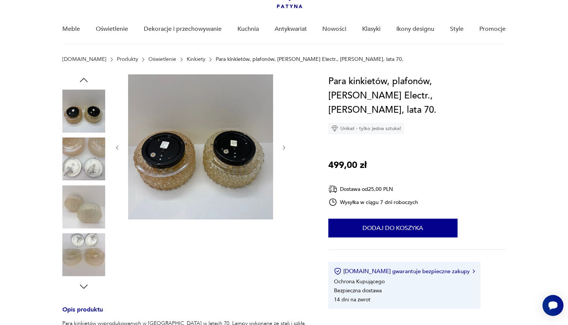
click at [84, 289] on icon "button" at bounding box center [83, 286] width 11 height 11
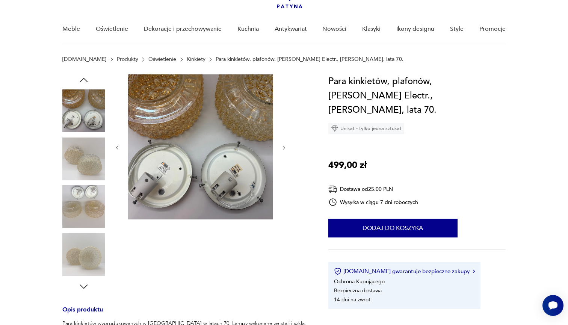
click at [84, 289] on icon "button" at bounding box center [83, 286] width 11 height 11
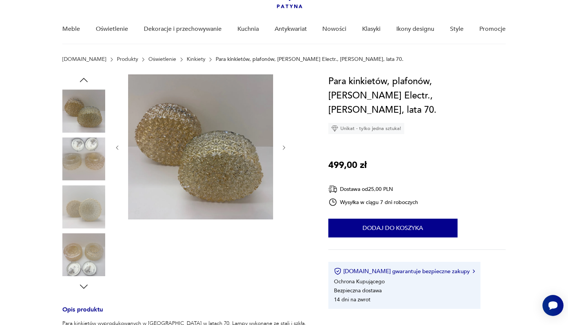
click at [84, 289] on icon "button" at bounding box center [83, 286] width 11 height 11
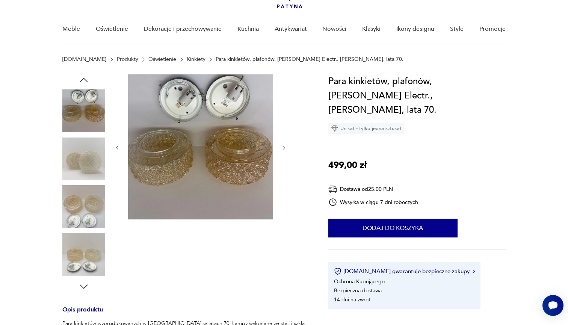
click at [84, 289] on icon "button" at bounding box center [83, 286] width 11 height 11
